Goal: Information Seeking & Learning: Learn about a topic

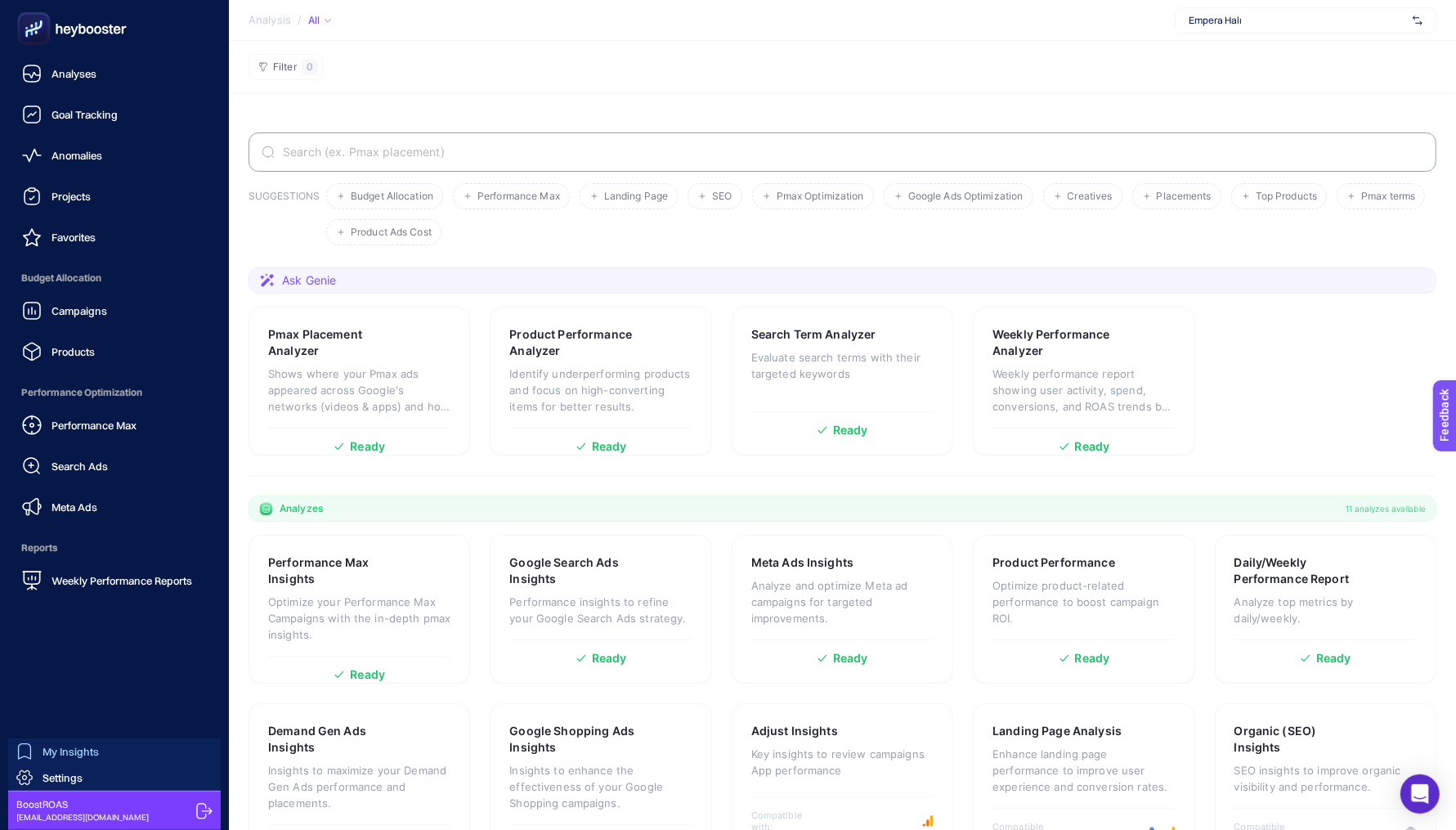
click at [48, 742] on link "My Insights" at bounding box center [114, 751] width 212 height 26
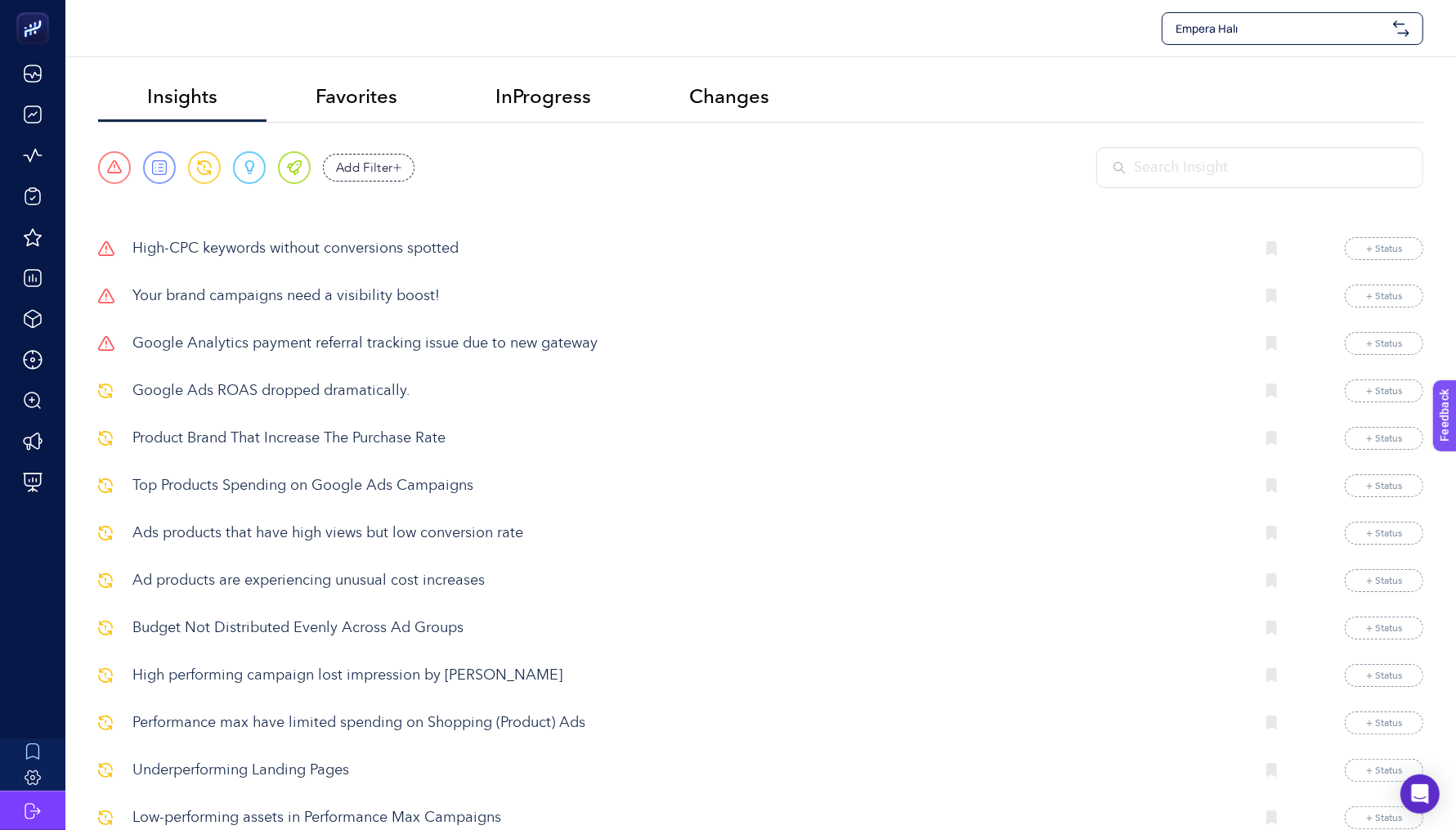
click at [193, 249] on p "High-CPC keywords without conversions spotted" at bounding box center [687, 248] width 1109 height 22
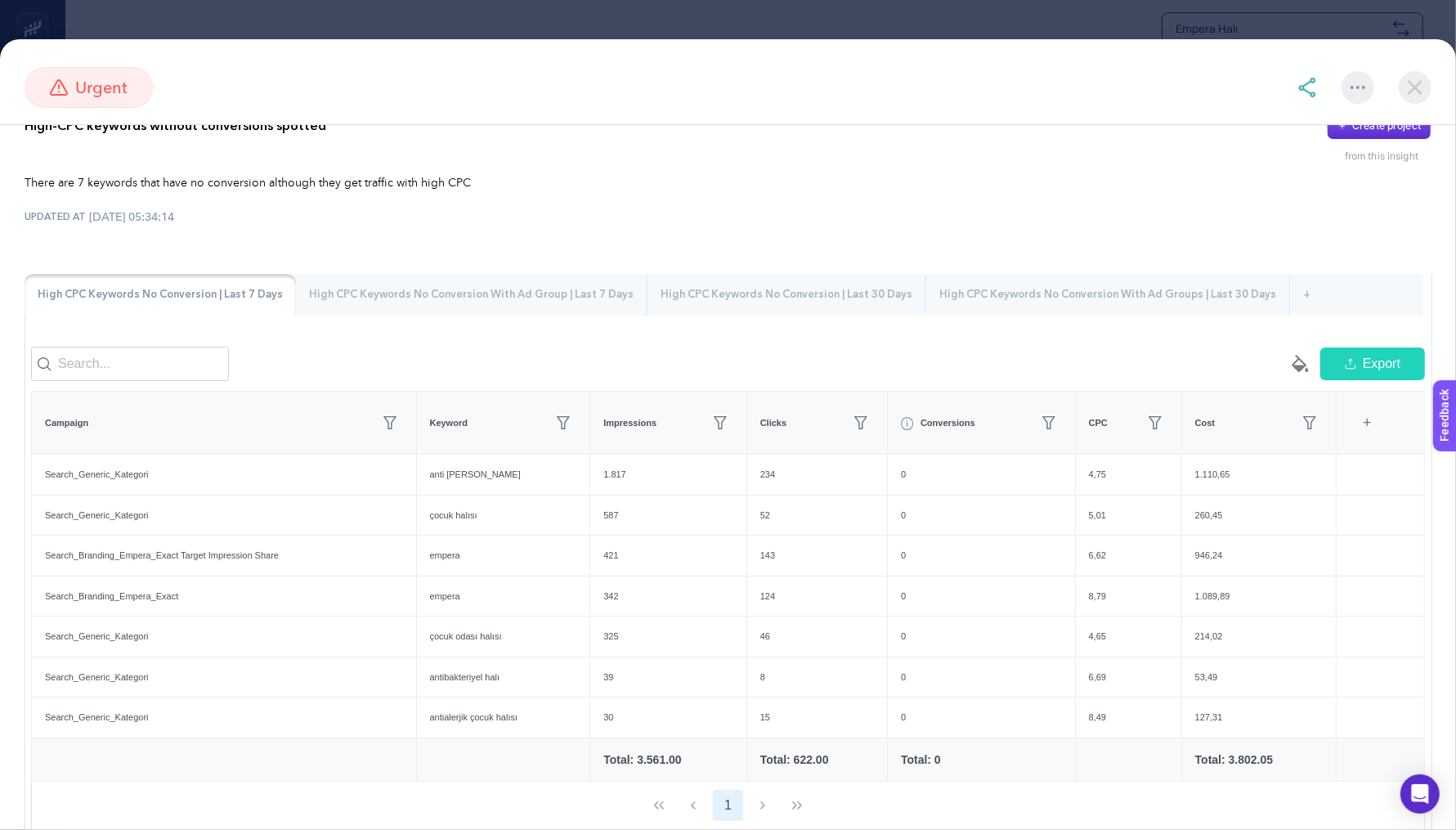
scroll to position [42, 0]
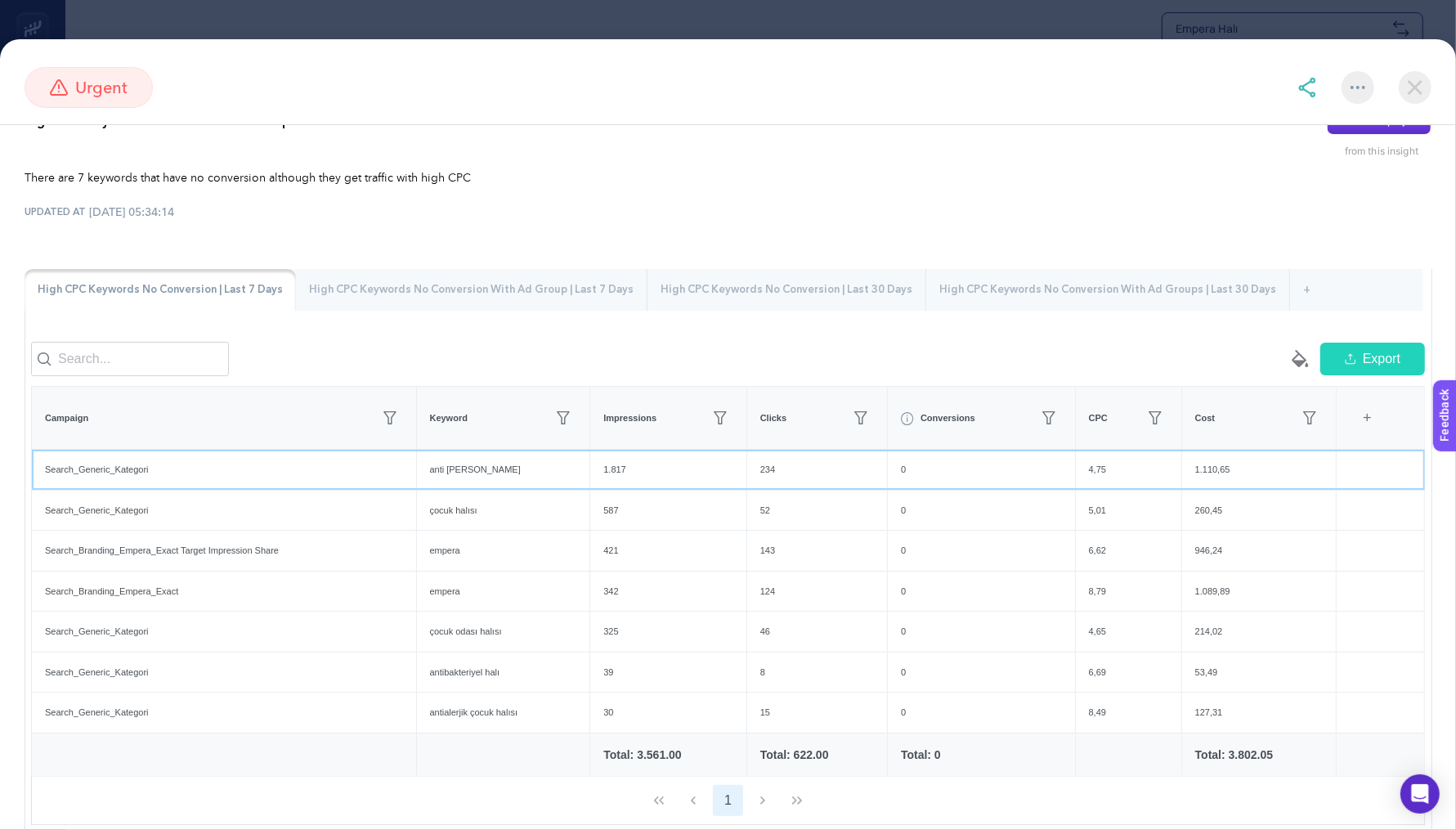
click at [466, 473] on div "anti [PERSON_NAME]" at bounding box center [504, 469] width 173 height 40
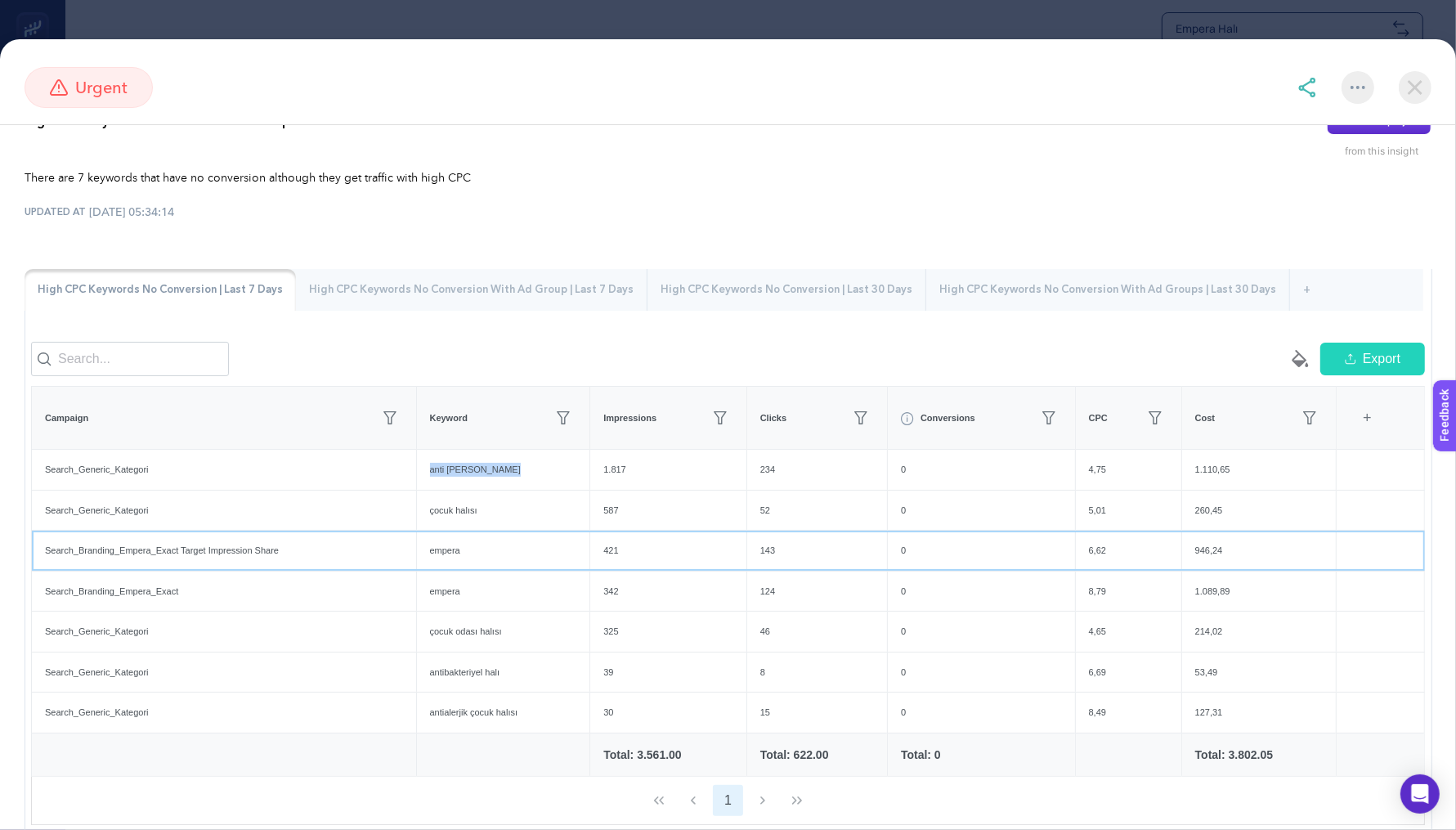
click at [454, 548] on div "empera" at bounding box center [504, 551] width 173 height 40
click at [1099, 444] on th "CPC" at bounding box center [1127, 418] width 107 height 63
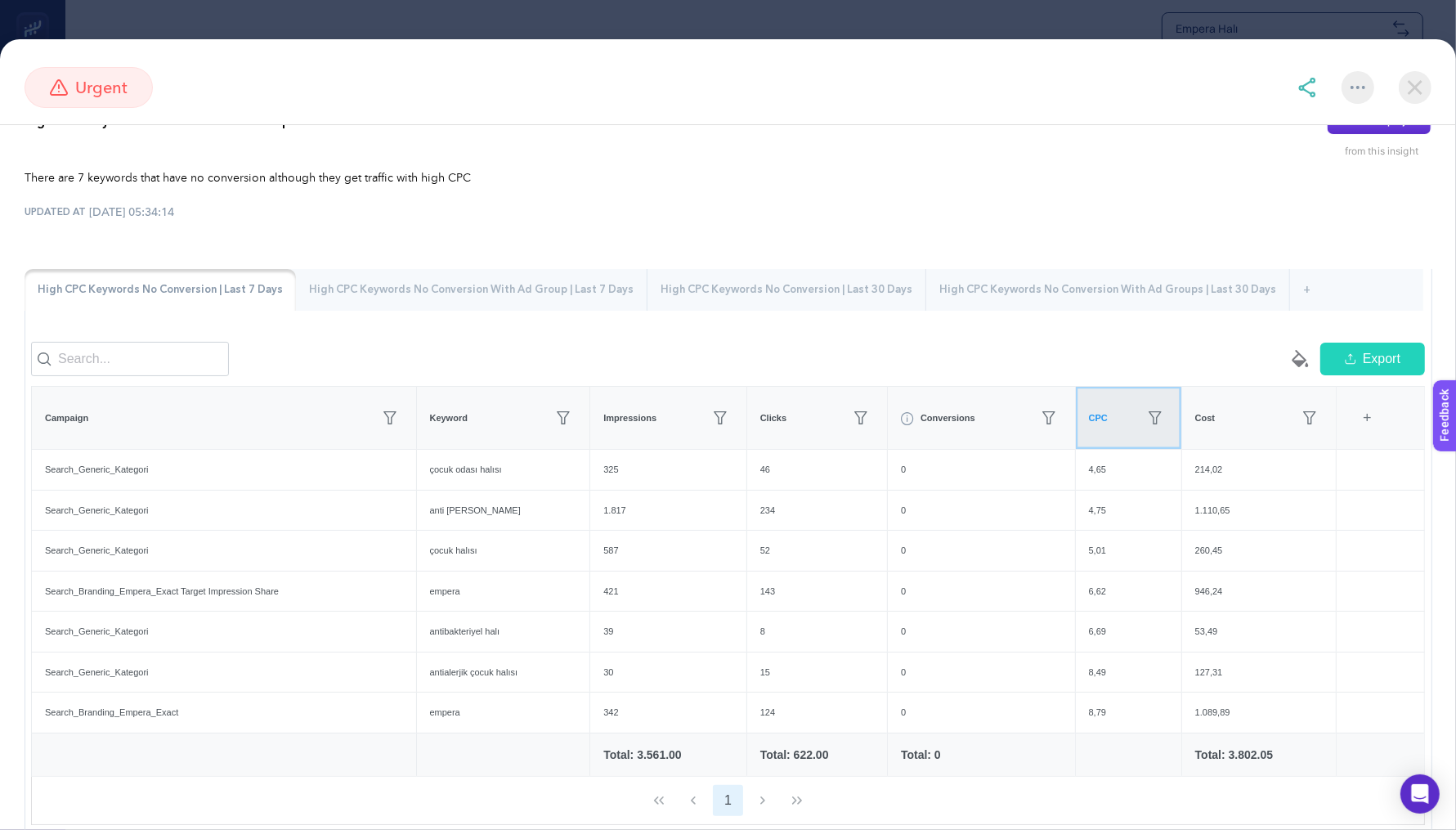
click at [1099, 445] on th "CPC" at bounding box center [1127, 418] width 107 height 63
click at [1413, 81] on img at bounding box center [1415, 88] width 33 height 33
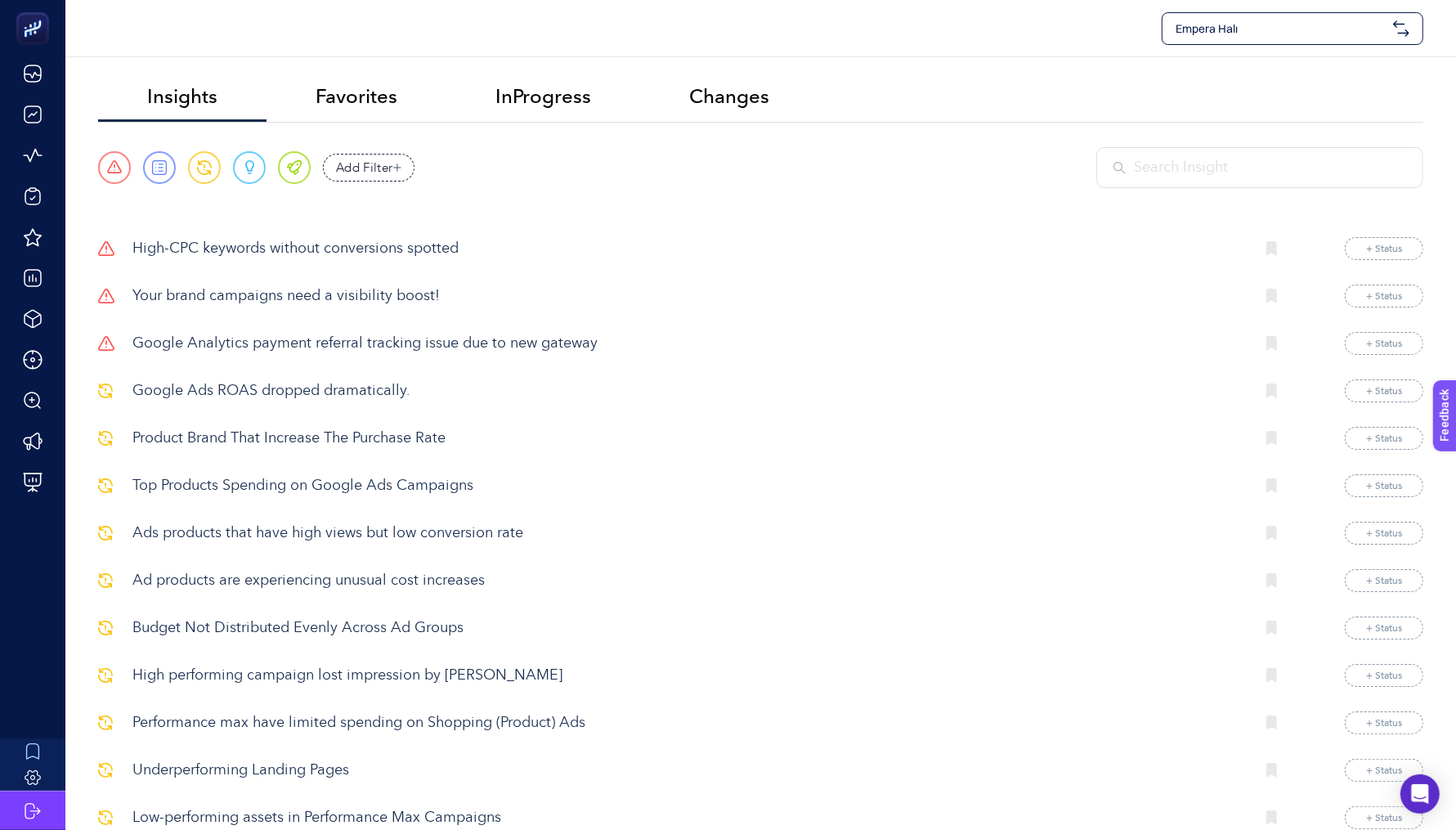
click at [270, 295] on p "Your brand campaigns need a visibility boost!" at bounding box center [687, 296] width 1109 height 22
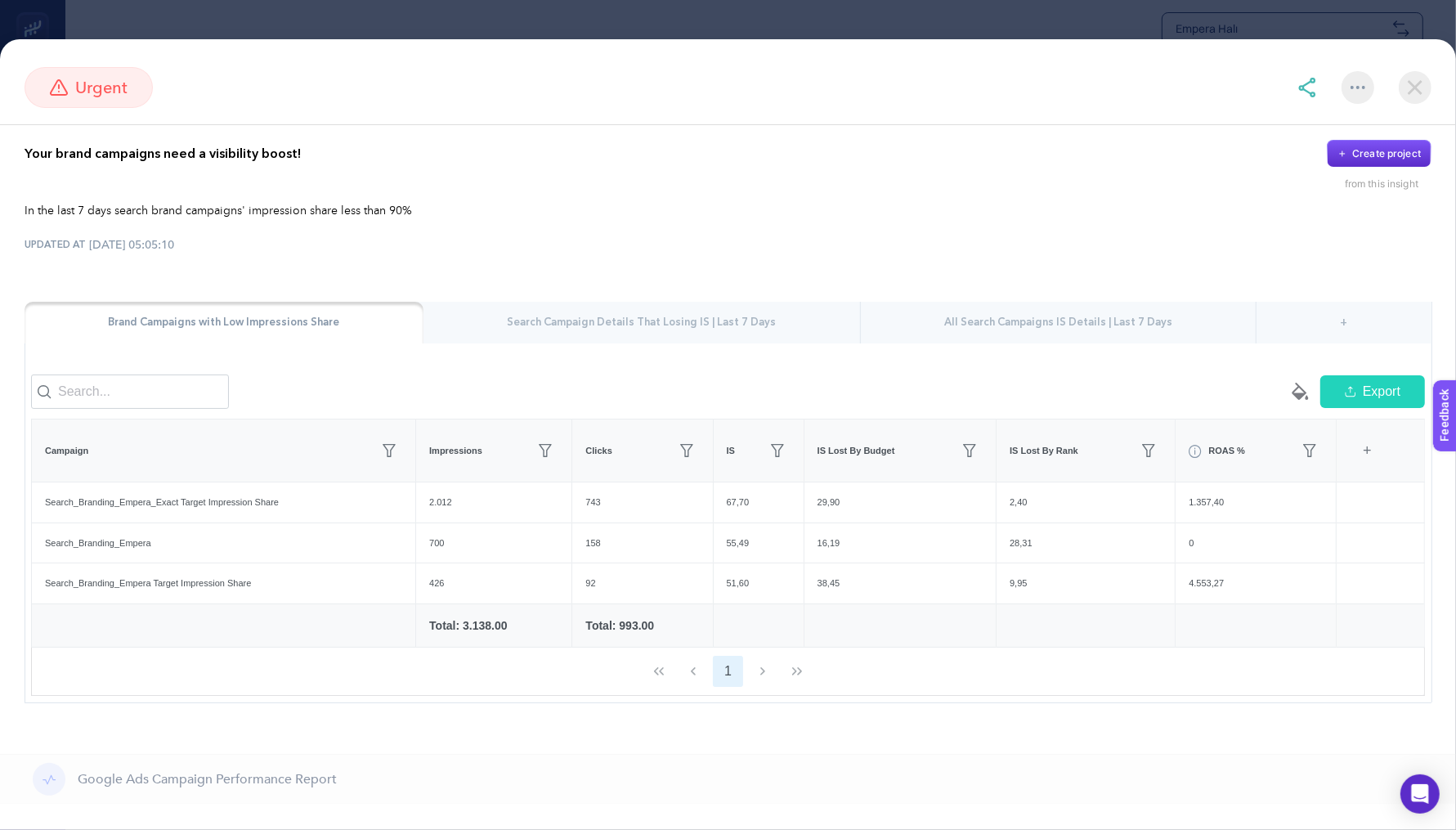
scroll to position [21, 0]
click at [747, 503] on div "67,70" at bounding box center [759, 502] width 90 height 40
click at [748, 561] on div "55,49" at bounding box center [759, 543] width 90 height 40
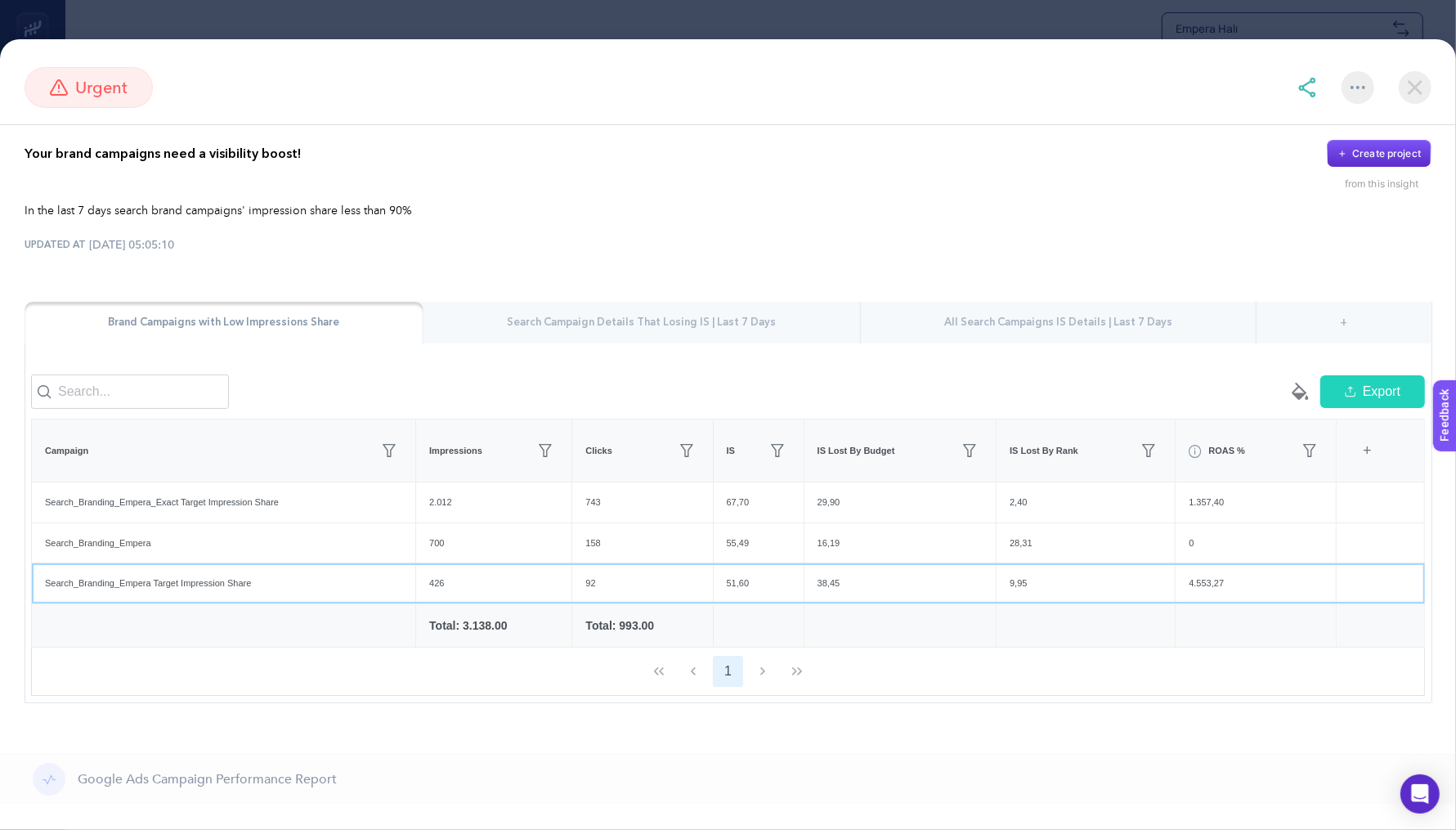
click at [754, 589] on div "51,60" at bounding box center [759, 583] width 90 height 40
click at [754, 525] on div "55,49" at bounding box center [759, 543] width 90 height 40
click at [759, 495] on div "67,70" at bounding box center [759, 502] width 90 height 40
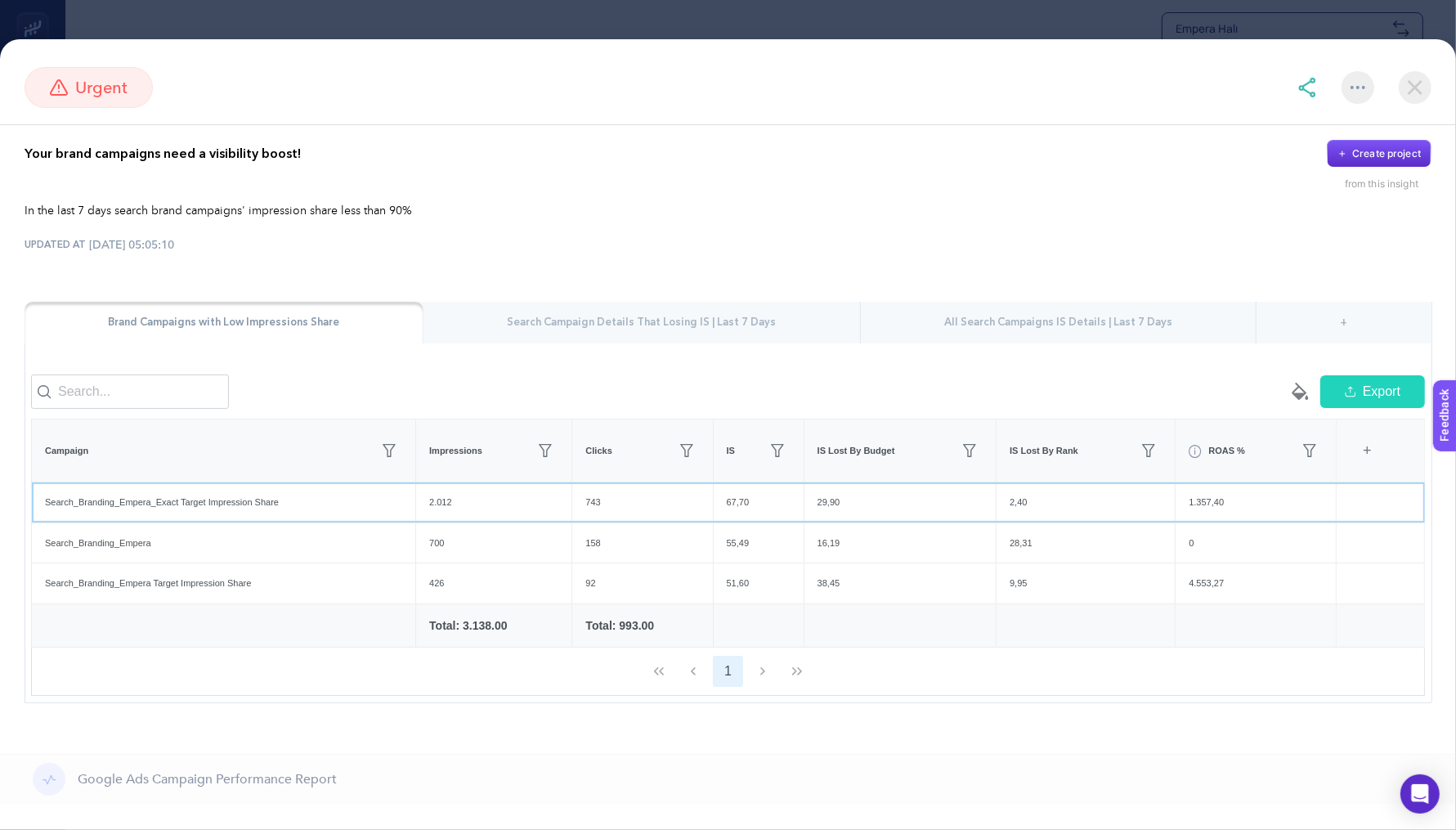
click at [759, 495] on div "67,70" at bounding box center [759, 502] width 90 height 40
click at [790, 386] on div "empty paint-bucket-solid Export" at bounding box center [1077, 392] width 697 height 35
click at [665, 310] on div "Search Campaign Details That Losing IS | Last 7 Days" at bounding box center [641, 323] width 436 height 42
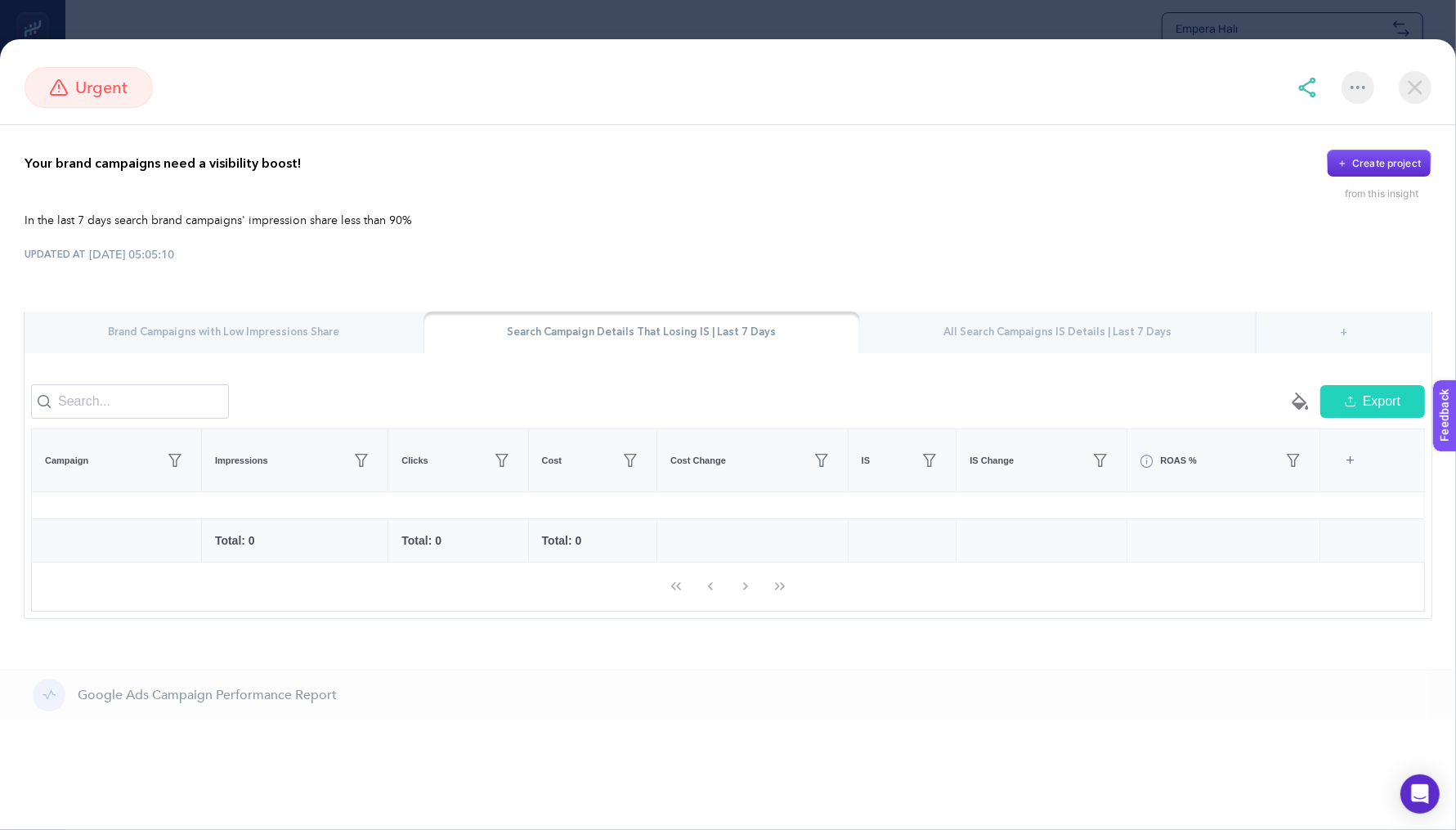
scroll to position [0, 0]
click at [356, 339] on div "Brand Campaigns with Low Impressions Share" at bounding box center [224, 332] width 399 height 42
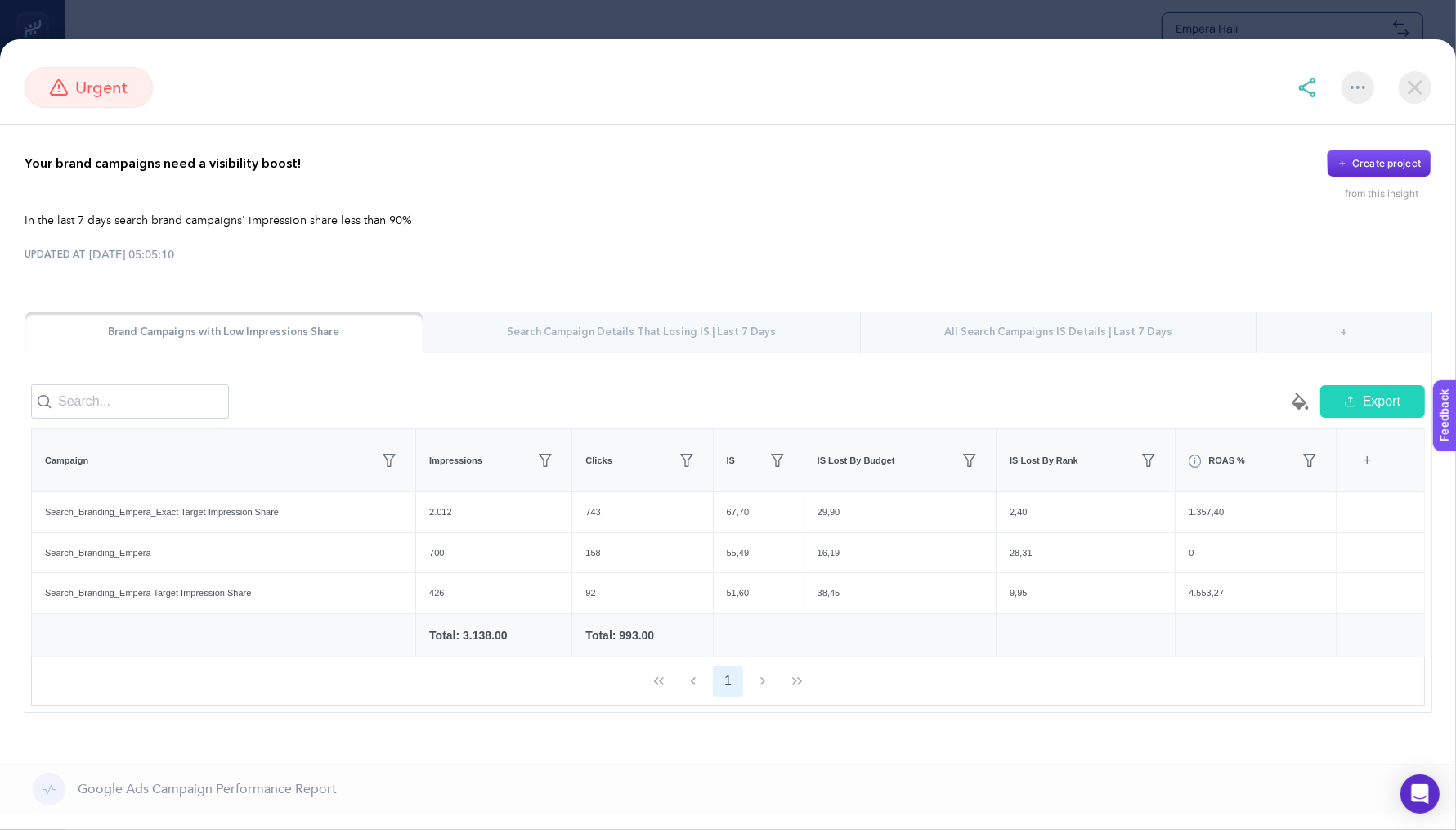
click at [1305, 86] on img at bounding box center [1307, 88] width 20 height 20
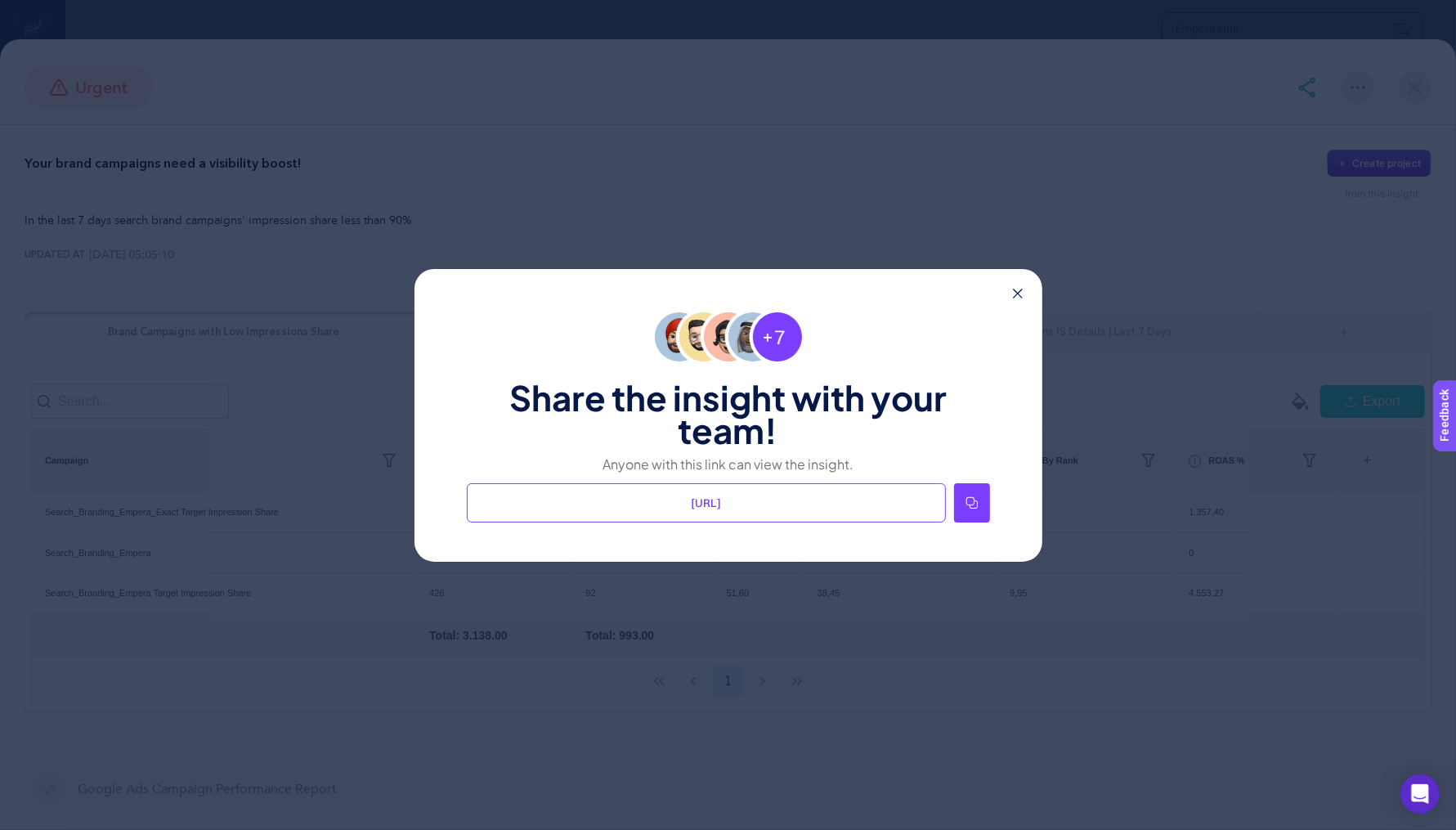
click at [970, 498] on icon at bounding box center [971, 502] width 13 height 13
click at [1018, 283] on div "Share the insight with your team! Anyone with this link can view the insight. […" at bounding box center [728, 415] width 628 height 292
click at [1017, 292] on icon at bounding box center [1017, 293] width 10 height 10
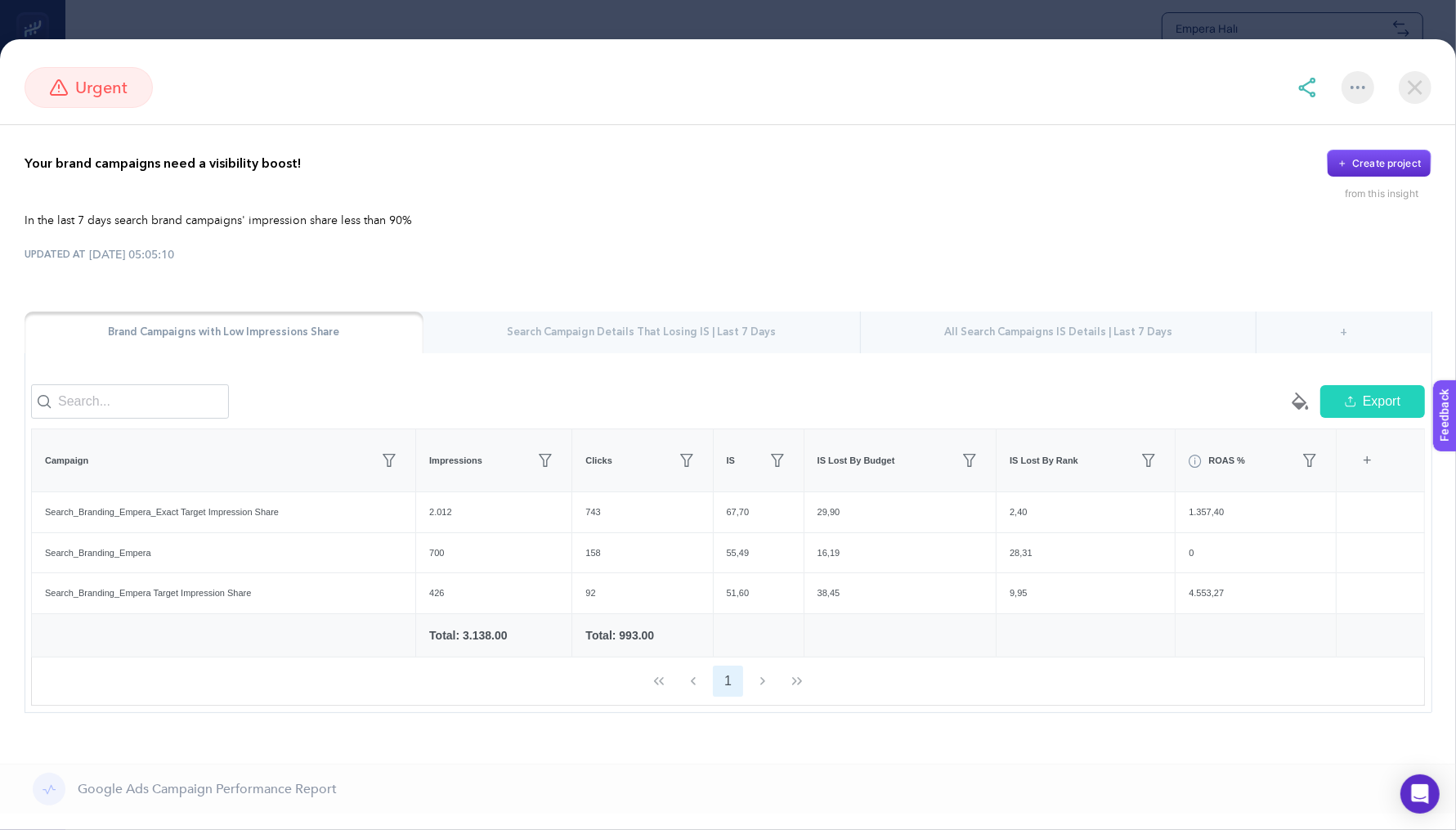
click at [1417, 88] on img at bounding box center [1415, 88] width 33 height 33
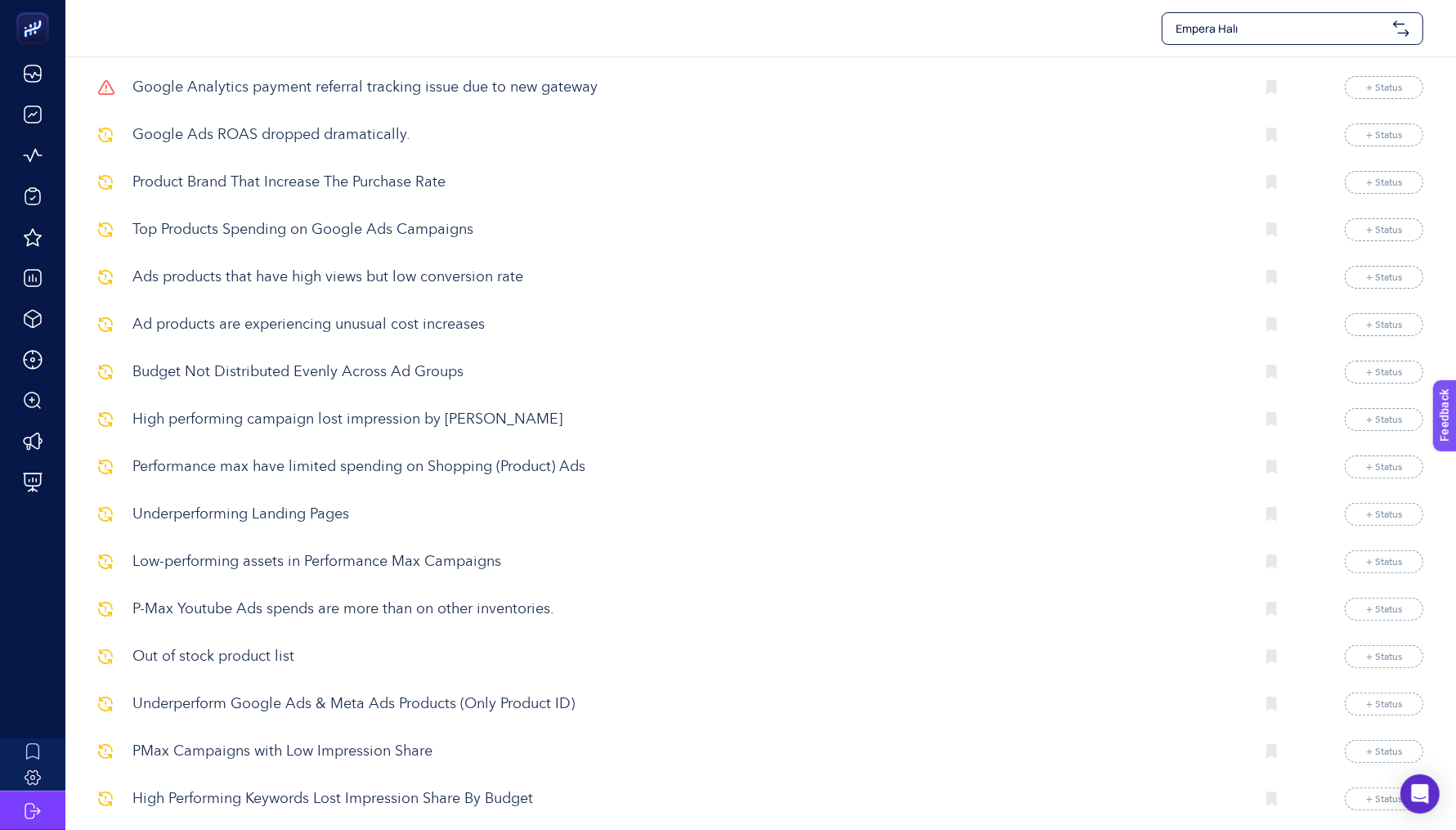
scroll to position [243, 0]
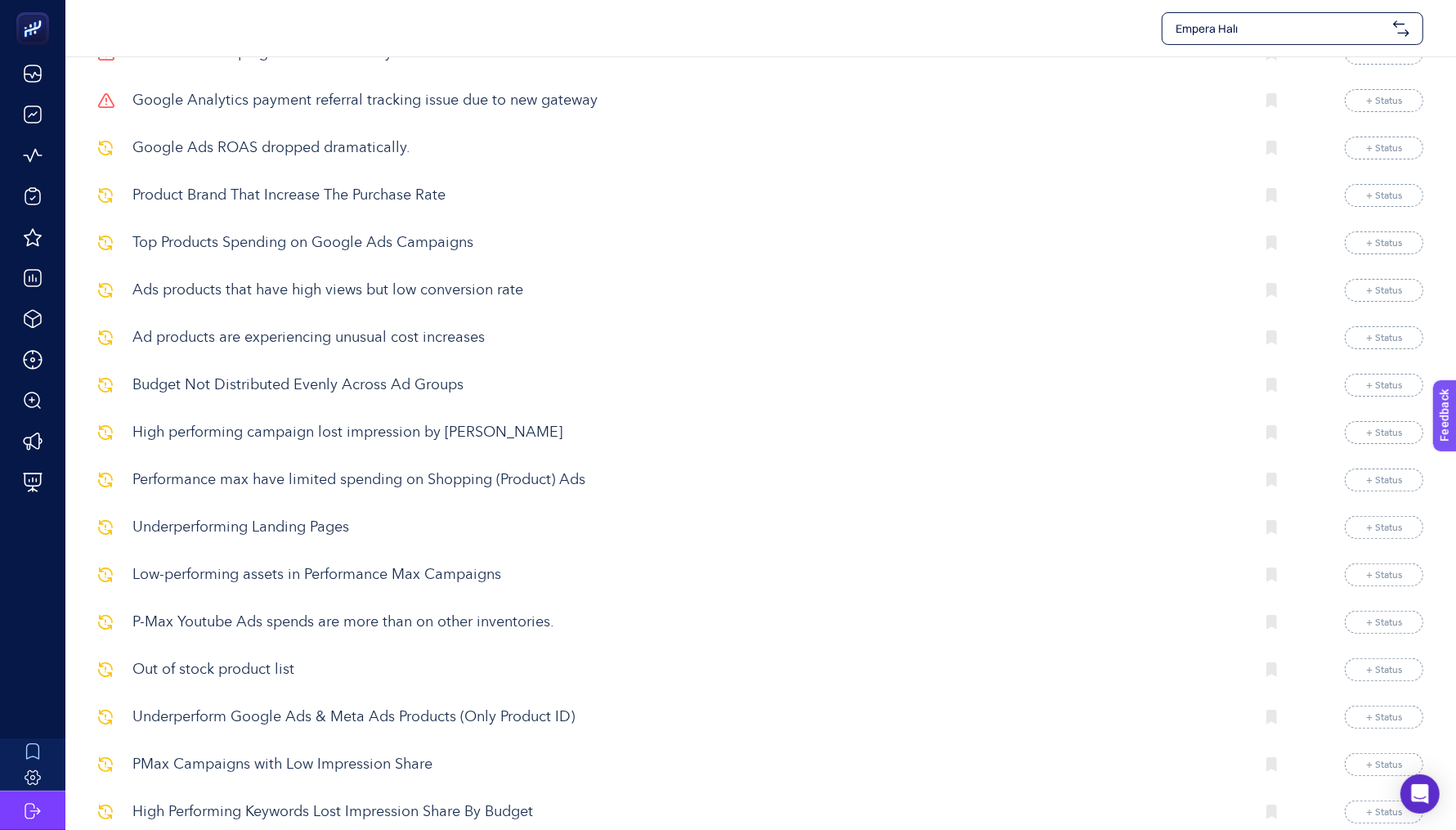
click at [298, 377] on p "Budget Not Distributed Evenly Across Ad Groups" at bounding box center [687, 385] width 1109 height 22
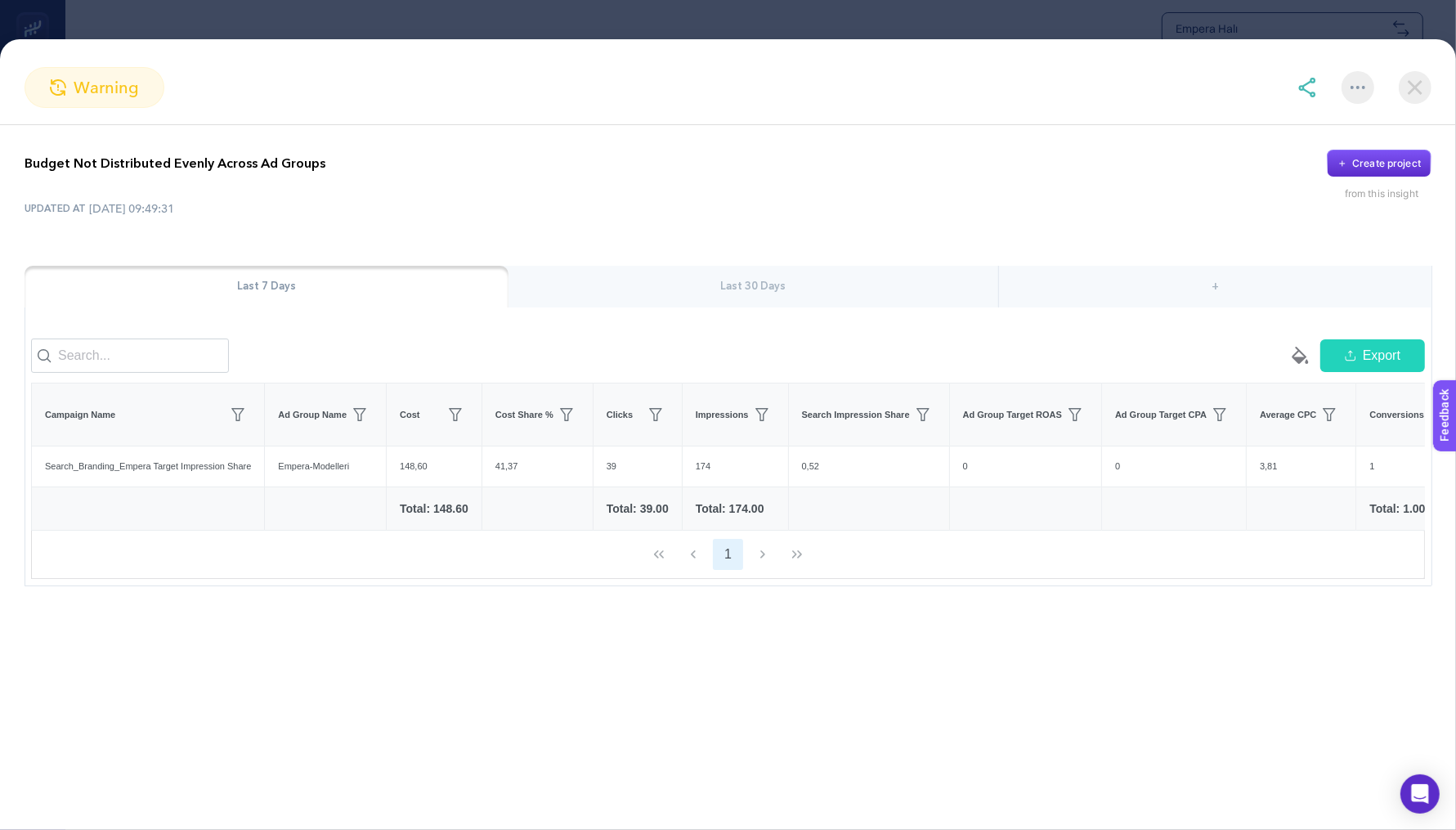
click at [594, 36] on section "warning Budget Not Distributed Evenly Across Ad Groups Create project from this…" at bounding box center [728, 415] width 1456 height 830
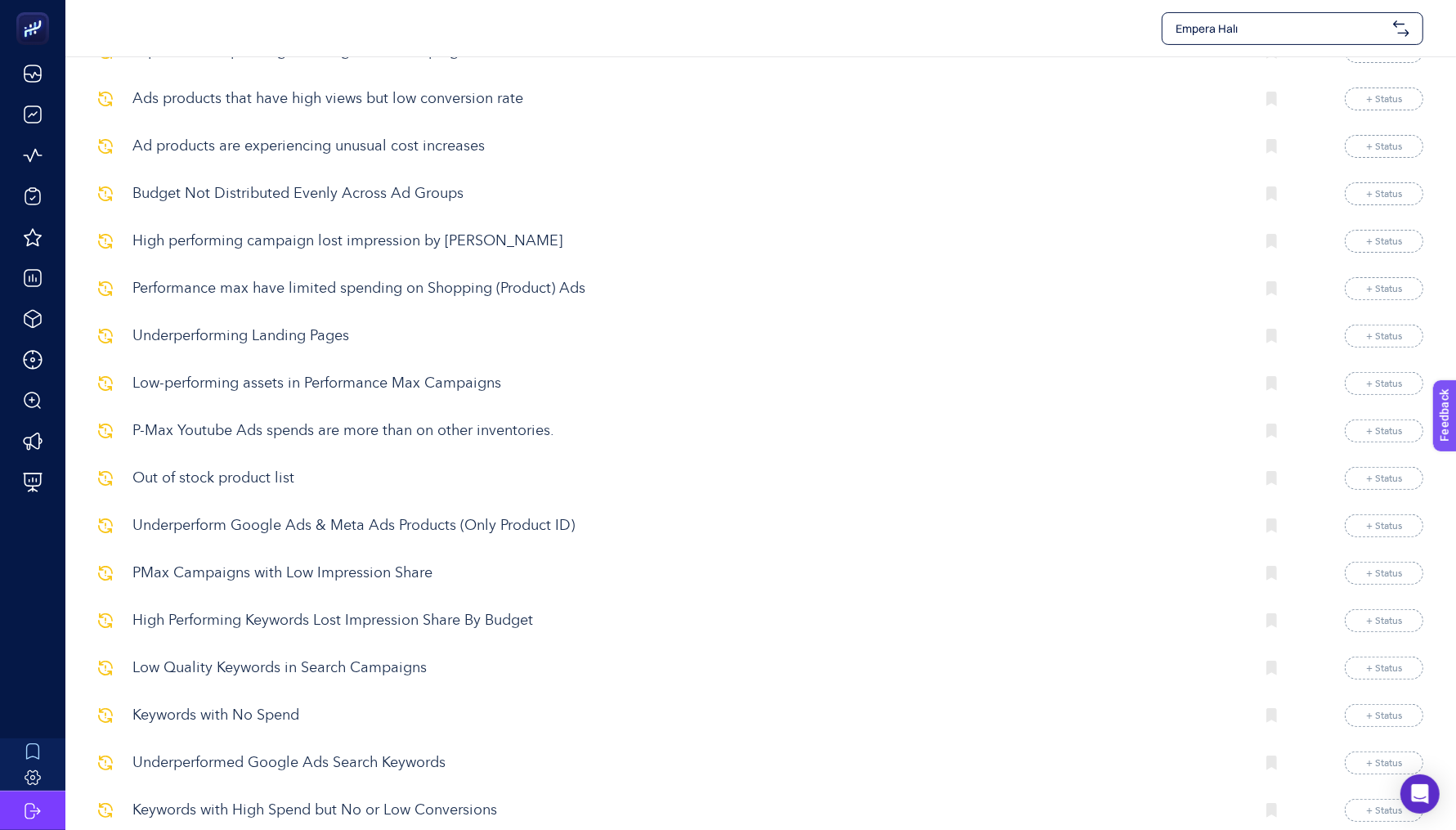
scroll to position [435, 0]
click at [409, 419] on p "P-Max Youtube Ads spends are more than on other inventories." at bounding box center [687, 429] width 1109 height 22
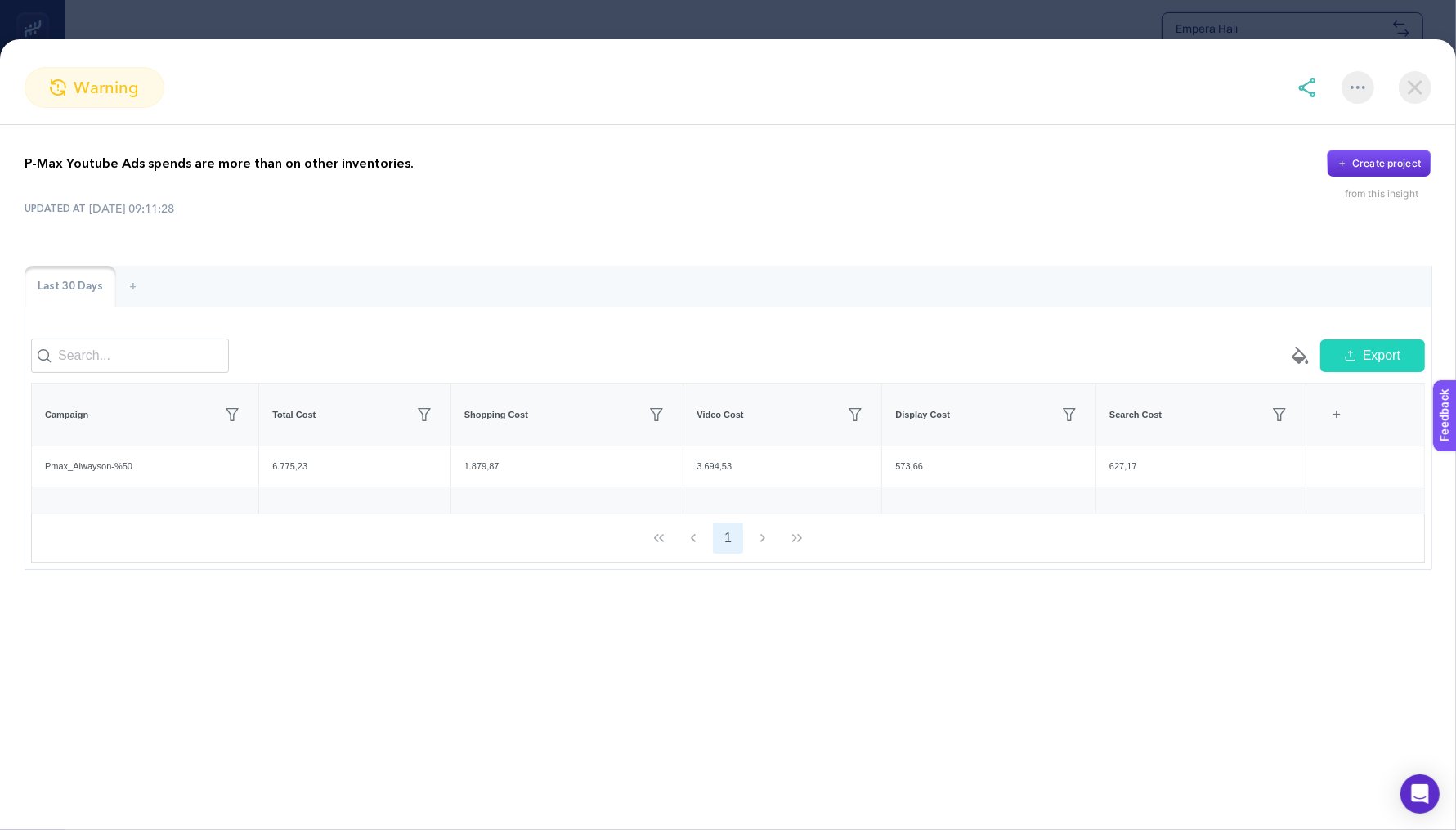
click at [1307, 92] on img at bounding box center [1307, 88] width 20 height 20
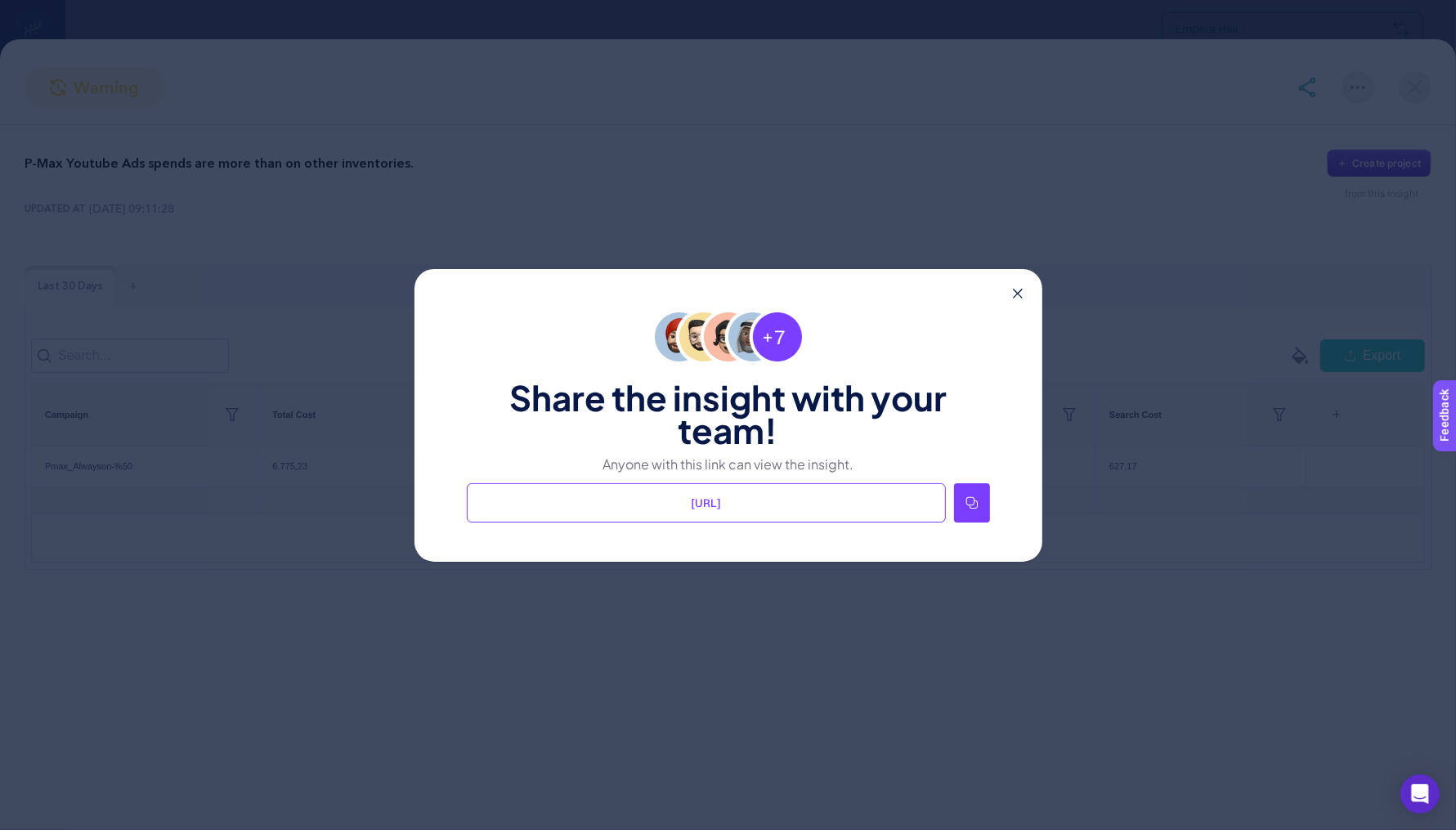
click at [976, 509] on div at bounding box center [971, 502] width 36 height 39
click at [1024, 292] on div "Share the insight with your team! Anyone with this link can view the insight. […" at bounding box center [728, 415] width 628 height 292
click at [1011, 297] on div "Share the insight with your team! Anyone with this link can view the insight. […" at bounding box center [728, 415] width 628 height 292
click at [1019, 294] on icon at bounding box center [1017, 293] width 10 height 10
